Goal: Navigation & Orientation: Understand site structure

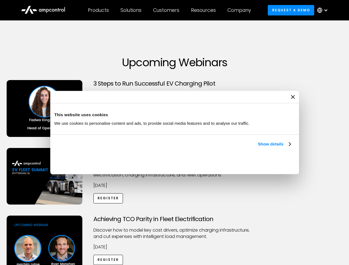
click at [258, 147] on link "Show details" at bounding box center [274, 144] width 33 height 7
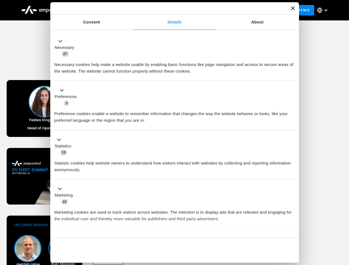
click at [291, 75] on div "Necessary cookies help make a website usable by enabling basic functions like p…" at bounding box center [174, 65] width 240 height 17
click at [343, 222] on div "Achieving TCO Parity in Fleet Electrification Discover how to model key cost dr…" at bounding box center [174, 259] width 347 height 87
click at [170, 10] on div "Customers" at bounding box center [166, 10] width 26 height 6
click at [98, 10] on div "Products" at bounding box center [98, 10] width 21 height 6
click at [131, 10] on div "Solutions" at bounding box center [130, 10] width 21 height 6
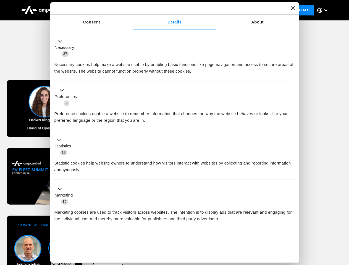
click at [167, 10] on div "Customers" at bounding box center [166, 10] width 26 height 6
click at [204, 10] on div "Resources" at bounding box center [203, 10] width 25 height 6
click at [241, 10] on div "Company" at bounding box center [238, 10] width 23 height 6
click at [323, 10] on div at bounding box center [325, 10] width 4 height 4
